Goal: Task Accomplishment & Management: Complete application form

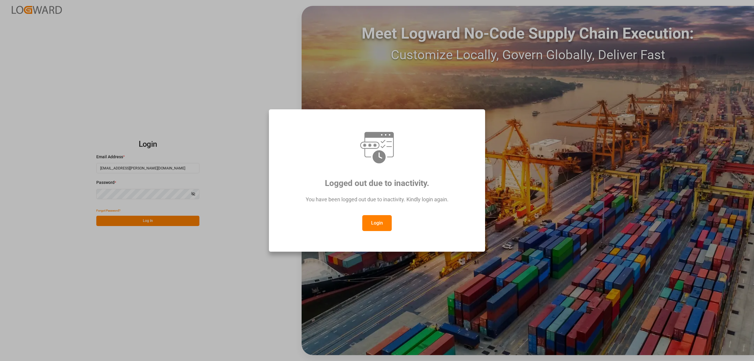
click at [385, 216] on button "Login" at bounding box center [376, 223] width 29 height 16
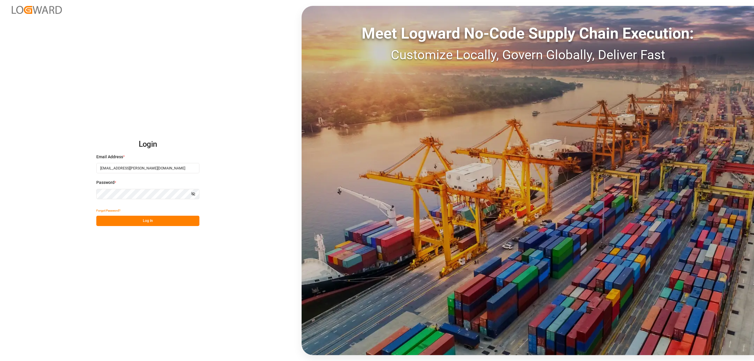
drag, startPoint x: 239, startPoint y: 177, endPoint x: 221, endPoint y: 177, distance: 18.3
click at [239, 177] on div "Login Email Address * [EMAIL_ADDRESS][PERSON_NAME][DOMAIN_NAME] Password * Show…" at bounding box center [377, 180] width 754 height 361
click at [177, 221] on button "Log In" at bounding box center [147, 221] width 103 height 10
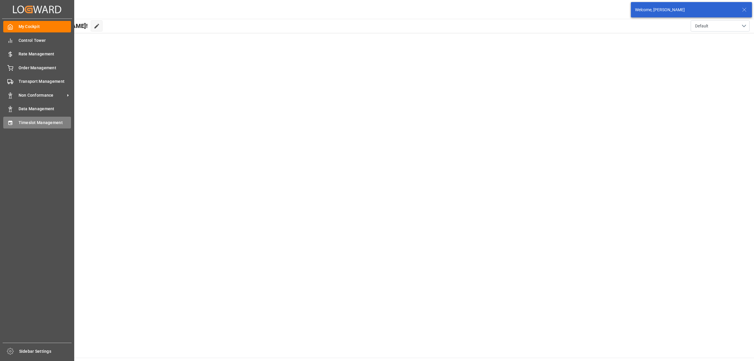
click at [13, 117] on div "Timeslot Management Timeslot Management" at bounding box center [37, 122] width 68 height 11
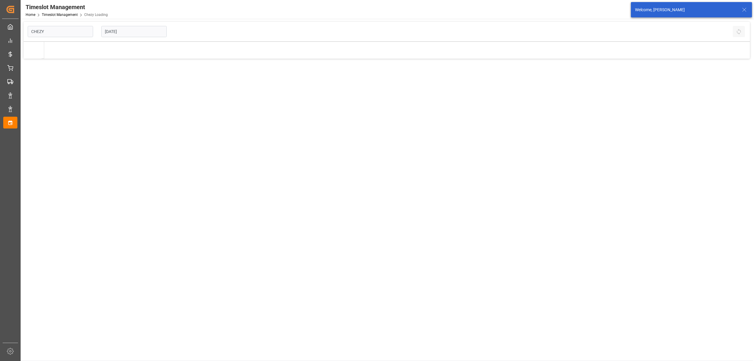
type input "Chezy Loading"
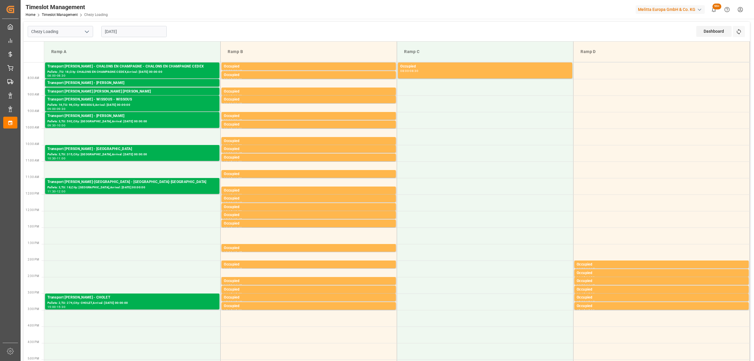
click at [138, 31] on input "[DATE]" at bounding box center [133, 31] width 65 height 11
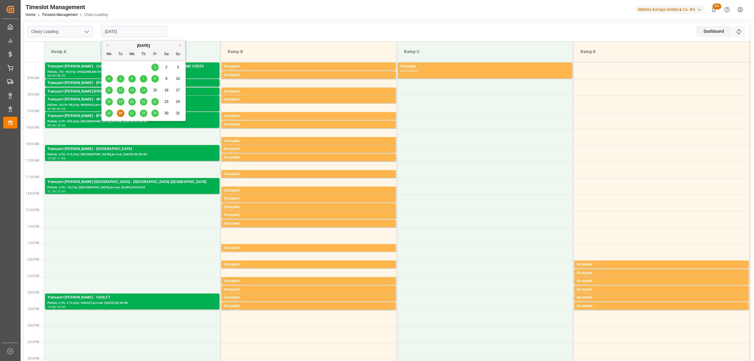
click at [132, 115] on span "27" at bounding box center [132, 113] width 4 height 4
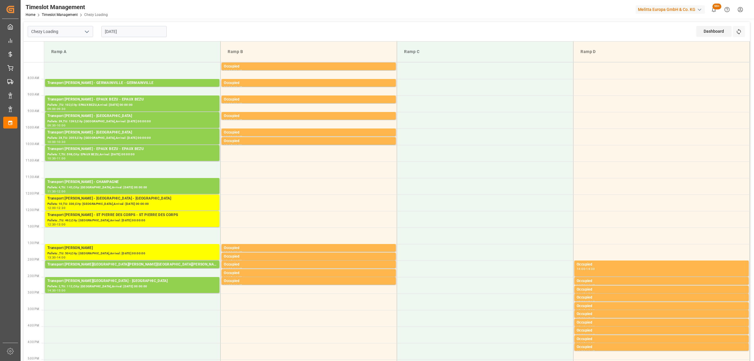
click at [134, 29] on input "[DATE]" at bounding box center [133, 31] width 65 height 11
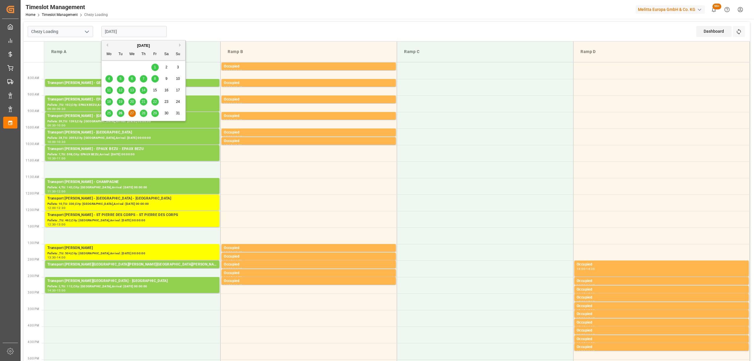
click at [142, 112] on span "28" at bounding box center [143, 113] width 4 height 4
type input "[DATE]"
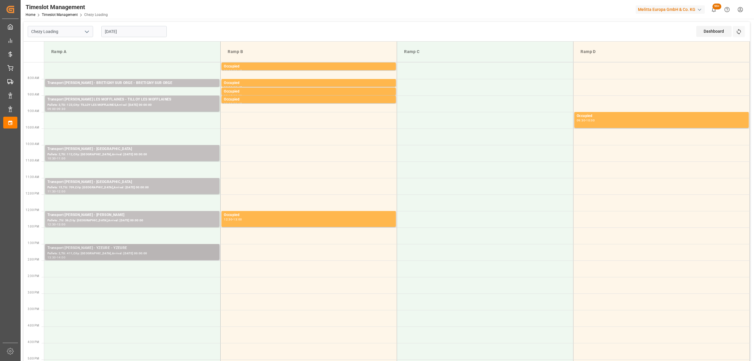
click at [112, 258] on div "13:30 - 14:00" at bounding box center [132, 257] width 170 height 3
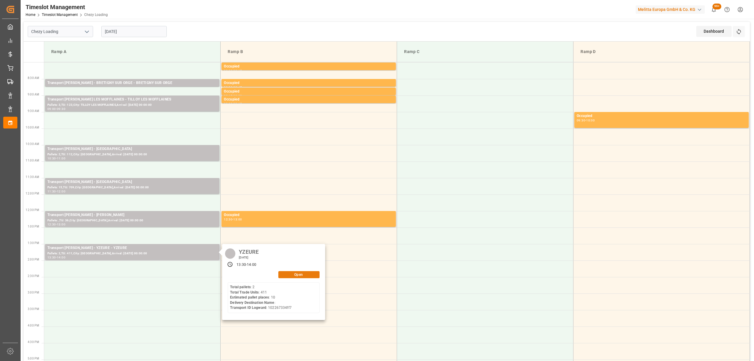
click at [297, 277] on button "Open" at bounding box center [298, 274] width 41 height 7
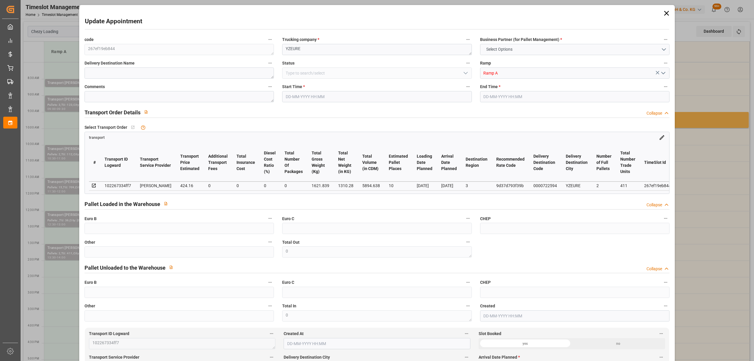
type input "10"
type input "424.16"
type input "0"
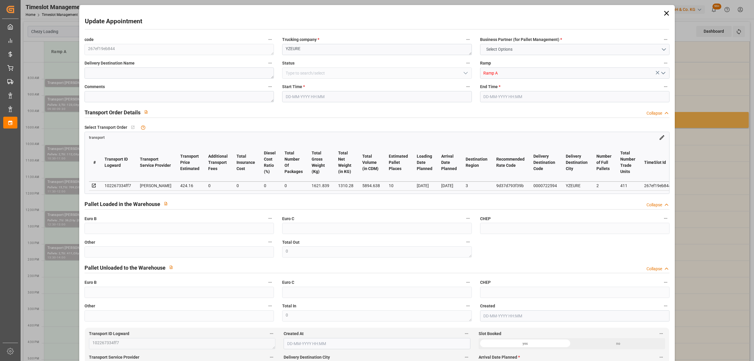
type input "406.9815"
type input "-17.1785"
type input "0"
type input "1310.28"
type input "2601.671"
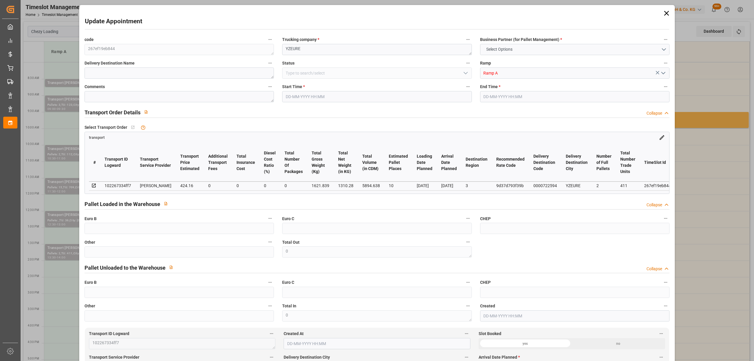
type input "5894.638"
type input "3"
type input "2"
type input "411"
type input "42"
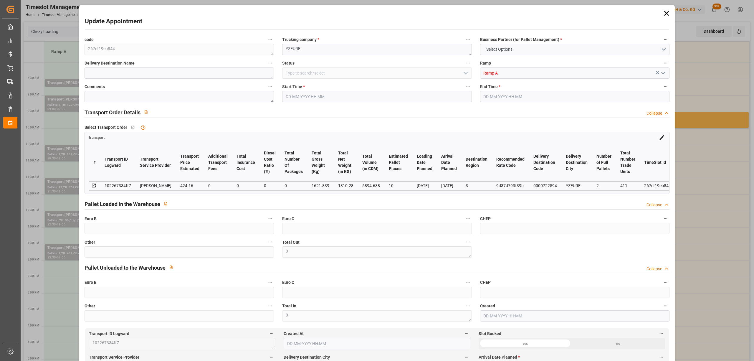
type input "101"
type input "1621.839"
type input "0"
type input "4710.8598"
type input "0"
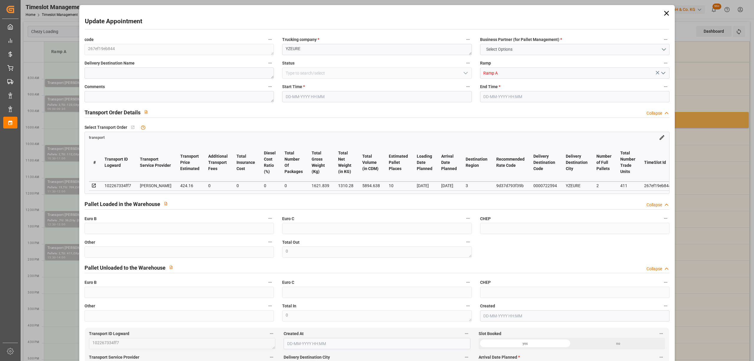
type input "0"
type input "21"
type input "35"
type input "[DATE] 13:30"
type input "[DATE] 14:00"
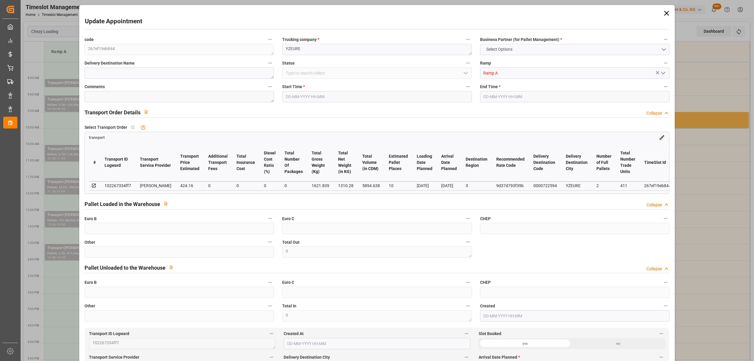
type input "[DATE] 13:52"
type input "[DATE] 11:36"
type input "[DATE]"
click at [310, 95] on input "[DATE] 13:30" at bounding box center [376, 96] width 189 height 11
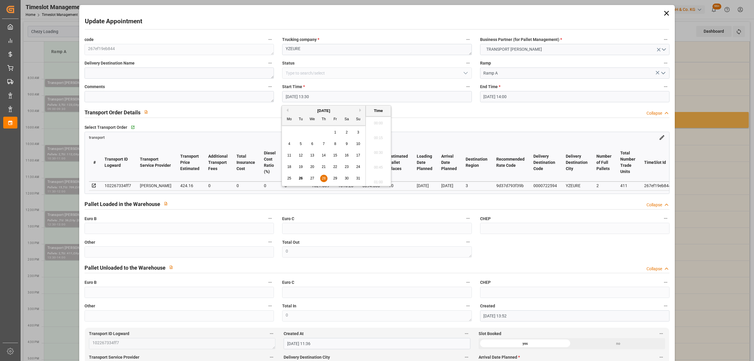
scroll to position [767, 0]
click at [311, 179] on span "27" at bounding box center [312, 178] width 4 height 4
click at [383, 124] on li "15:00" at bounding box center [378, 121] width 25 height 15
type input "[DATE] 15:00"
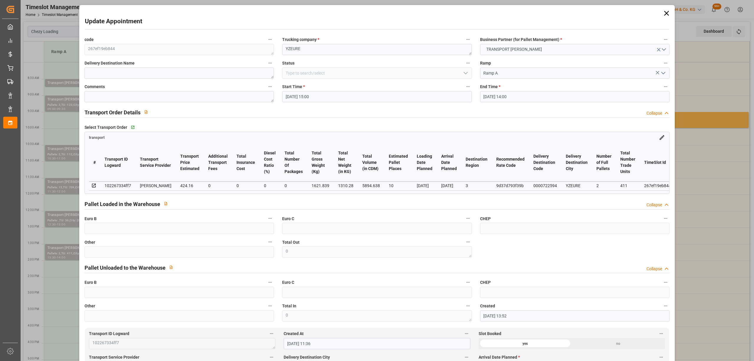
click at [512, 87] on label "End Time *" at bounding box center [574, 87] width 189 height 8
click at [662, 87] on button "End Time *" at bounding box center [666, 87] width 8 height 8
click at [511, 95] on div at bounding box center [377, 180] width 754 height 361
click at [498, 93] on input "[DATE] 14:00" at bounding box center [574, 96] width 189 height 11
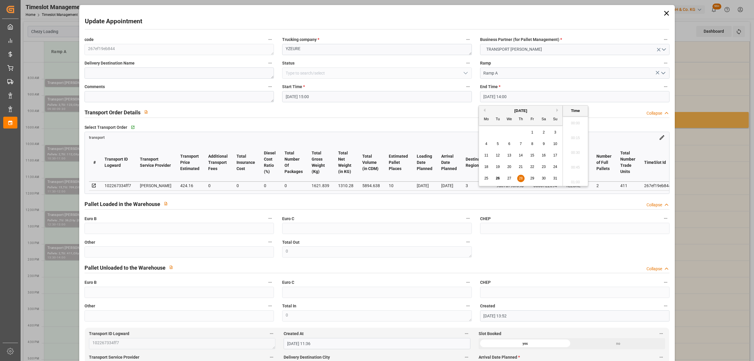
scroll to position [797, 0]
click at [506, 177] on div "27" at bounding box center [509, 178] width 7 height 7
click at [578, 119] on li "15:30" at bounding box center [575, 121] width 25 height 15
type input "[DATE] 15:30"
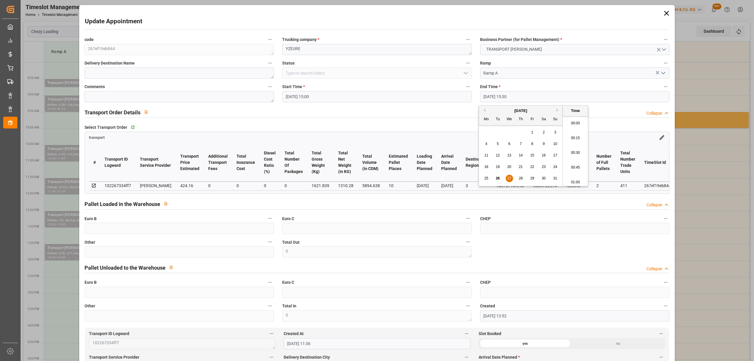
click at [538, 95] on input "[DATE] 15:30" at bounding box center [574, 96] width 189 height 11
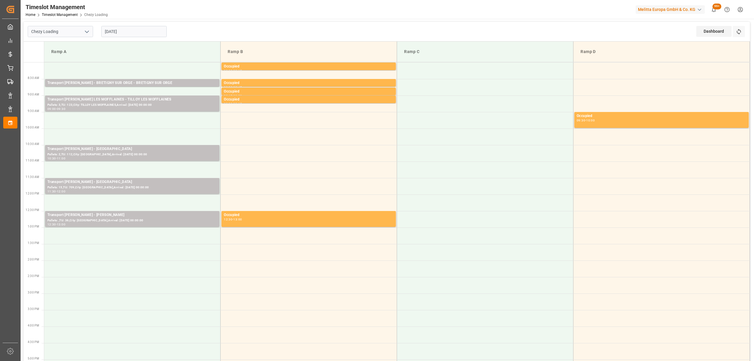
drag, startPoint x: 116, startPoint y: 24, endPoint x: 117, endPoint y: 27, distance: 3.6
click at [116, 24] on div "[DATE]" at bounding box center [134, 31] width 74 height 19
click at [117, 27] on input "[DATE]" at bounding box center [133, 31] width 65 height 11
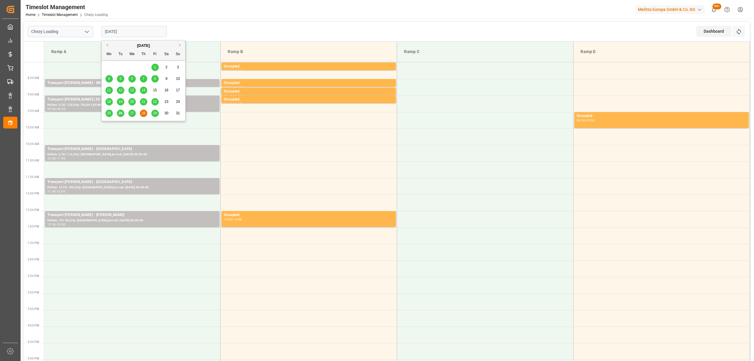
click at [131, 114] on span "27" at bounding box center [132, 113] width 4 height 4
type input "[DATE]"
